Goal: Transaction & Acquisition: Purchase product/service

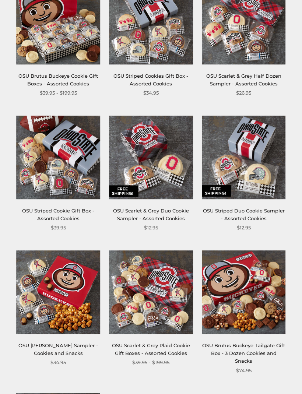
scroll to position [175, 0]
click at [177, 300] on img at bounding box center [151, 293] width 84 height 84
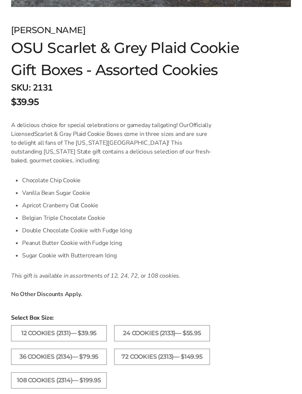
scroll to position [375, 0]
click at [191, 336] on label "24 Cookies (2133)— $55.95" at bounding box center [162, 334] width 96 height 16
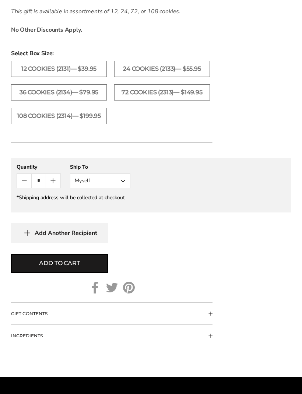
scroll to position [640, 0]
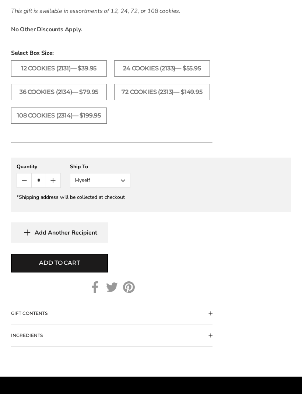
click at [120, 188] on button "Myself" at bounding box center [100, 180] width 60 height 15
click at [113, 215] on button "Other Recipient" at bounding box center [100, 207] width 60 height 13
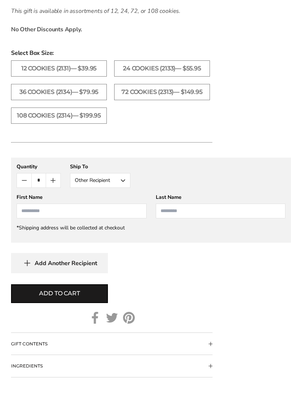
click at [32, 214] on input "First Name" at bounding box center [82, 211] width 130 height 15
type input "*******"
click at [201, 219] on input "Last Name" at bounding box center [221, 211] width 130 height 15
type input "**********"
click at [87, 303] on button "Add to cart" at bounding box center [59, 294] width 97 height 19
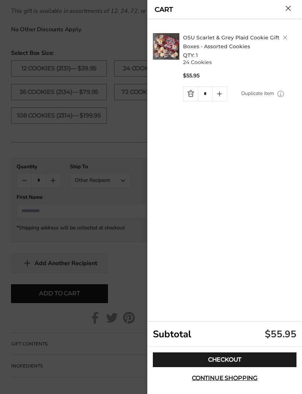
click at [239, 368] on link "Checkout" at bounding box center [225, 360] width 144 height 15
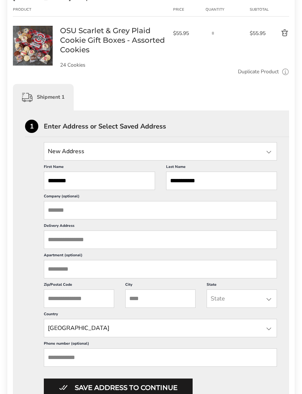
scroll to position [114, 0]
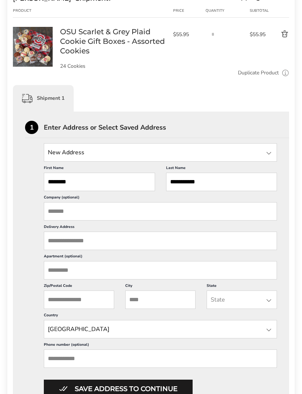
click at [106, 247] on input "Delivery Address" at bounding box center [160, 241] width 233 height 18
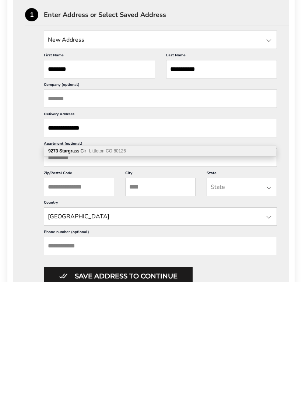
click at [136, 258] on div "9273 Stargr ass [GEOGRAPHIC_DATA]" at bounding box center [160, 263] width 232 height 11
type input "**********"
type input "*********"
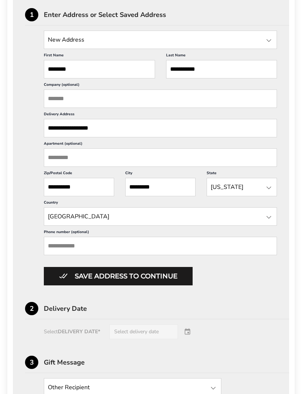
click at [178, 286] on button "Save address to continue" at bounding box center [118, 276] width 149 height 18
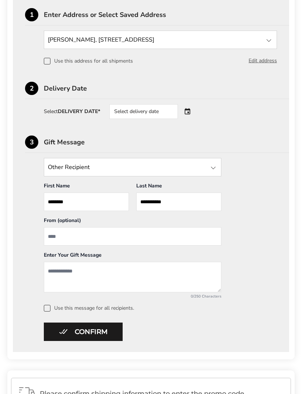
click at [207, 236] on input "From" at bounding box center [133, 236] width 178 height 18
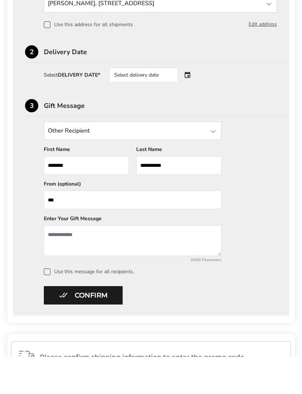
type input "***"
click at [198, 263] on textarea "Add a message" at bounding box center [133, 278] width 178 height 31
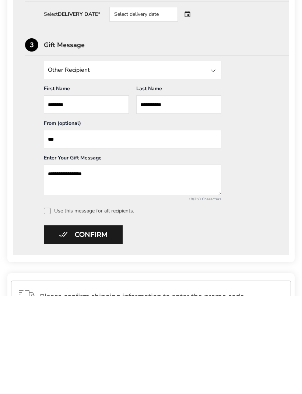
type textarea "**********"
click at [106, 324] on button "Confirm" at bounding box center [83, 333] width 79 height 18
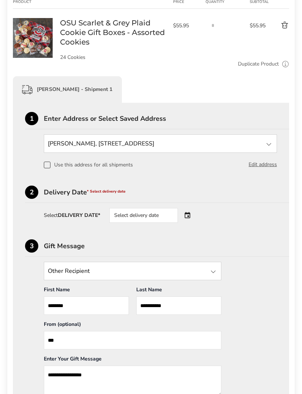
scroll to position [122, 0]
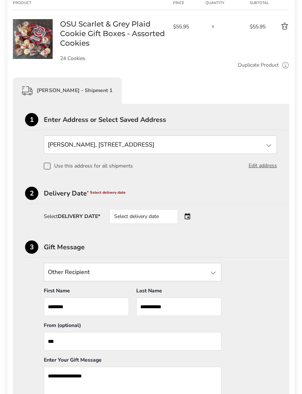
click at [168, 218] on div "Select delivery date" at bounding box center [144, 216] width 69 height 15
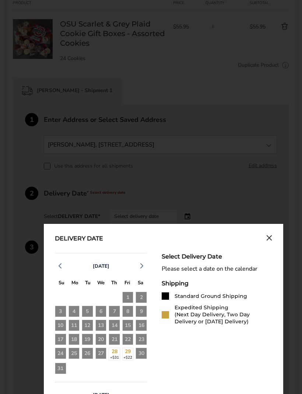
click at [142, 354] on div "30" at bounding box center [141, 354] width 11 height 13
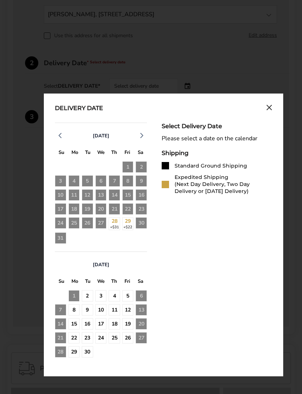
scroll to position [252, 0]
click at [88, 298] on div "2" at bounding box center [87, 296] width 11 height 11
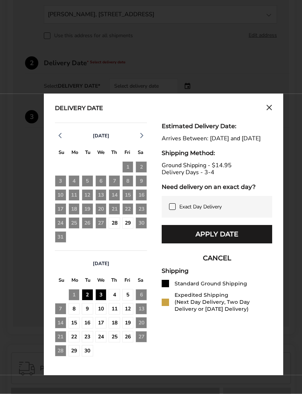
scroll to position [252, 0]
click at [87, 297] on div "2" at bounding box center [87, 294] width 11 height 11
click at [247, 244] on button "Apply Date" at bounding box center [217, 234] width 111 height 18
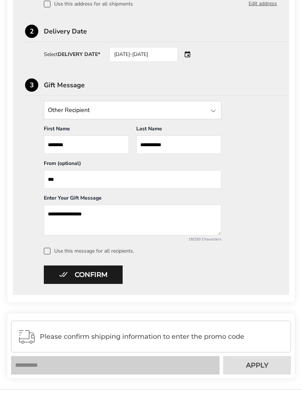
scroll to position [284, 0]
click at [109, 279] on button "Confirm" at bounding box center [83, 275] width 79 height 18
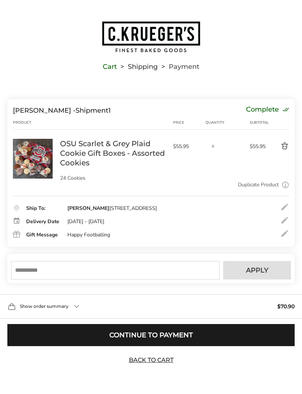
scroll to position [14, 0]
click at [39, 268] on input "text" at bounding box center [115, 271] width 209 height 18
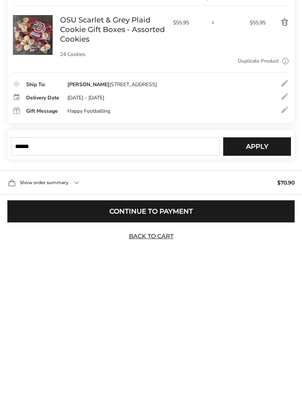
type input "******"
click at [267, 268] on span "Apply" at bounding box center [257, 271] width 22 height 7
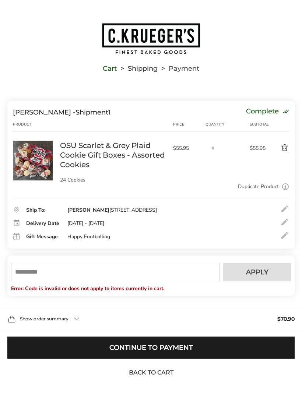
scroll to position [1, 0]
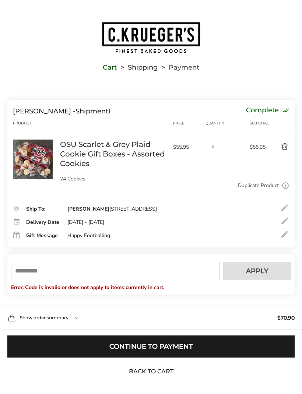
click at [196, 357] on button "Continue to Payment" at bounding box center [151, 347] width 288 height 22
